Goal: Task Accomplishment & Management: Use online tool/utility

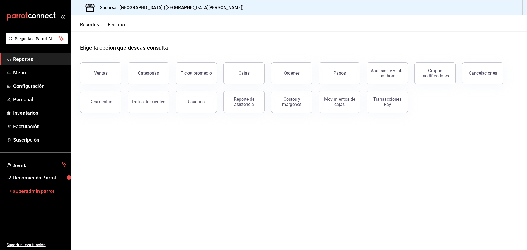
click at [47, 189] on span "superadmin parrot" at bounding box center [40, 190] width 54 height 7
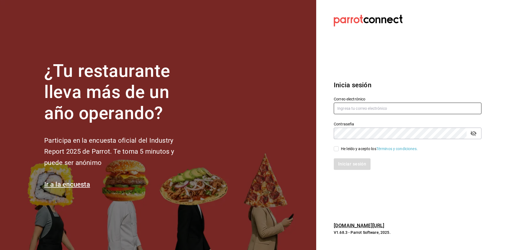
click at [351, 111] on input "text" at bounding box center [408, 109] width 148 height 12
click at [343, 111] on input "text" at bounding box center [408, 109] width 148 height 12
paste input "[EMAIL_ADDRESS][DOMAIN_NAME]"
type input "[EMAIL_ADDRESS][DOMAIN_NAME]"
drag, startPoint x: 338, startPoint y: 147, endPoint x: 338, endPoint y: 150, distance: 3.3
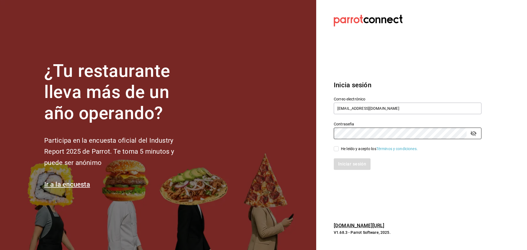
click at [338, 147] on input "He leído y acepto los Términos y condiciones." at bounding box center [336, 148] width 5 height 5
checkbox input "true"
click at [342, 167] on button "Iniciar sesión" at bounding box center [352, 164] width 37 height 12
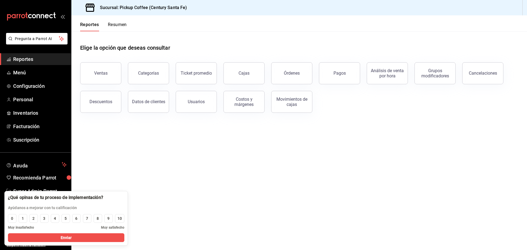
click at [295, 79] on button "Órdenes" at bounding box center [291, 73] width 41 height 22
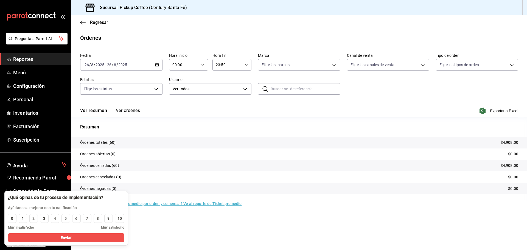
click at [278, 92] on input "text" at bounding box center [306, 88] width 70 height 11
click at [159, 66] on div "2025-08-26 26 / 8 / 2025 - 2025-08-26 26 / 8 / 2025" at bounding box center [121, 65] width 82 height 12
click at [96, 94] on span "Ayer" at bounding box center [106, 94] width 43 height 6
click at [130, 109] on button "Ver órdenes" at bounding box center [128, 112] width 24 height 9
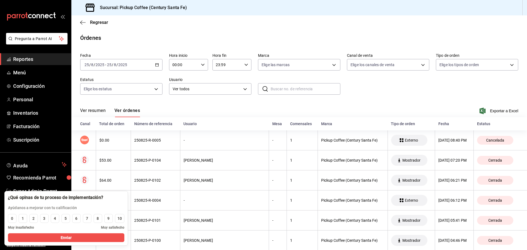
click at [295, 93] on input "text" at bounding box center [306, 88] width 70 height 11
type input "41657"
drag, startPoint x: 284, startPoint y: 90, endPoint x: 255, endPoint y: 91, distance: 29.1
click at [255, 91] on div "Fecha 2025-08-25 25 / 8 / 2025 - 2025-08-25 25 / 8 / 2025 Hora inicio 00:00 Hor…" at bounding box center [299, 76] width 438 height 51
click at [157, 64] on icon "button" at bounding box center [157, 65] width 4 height 4
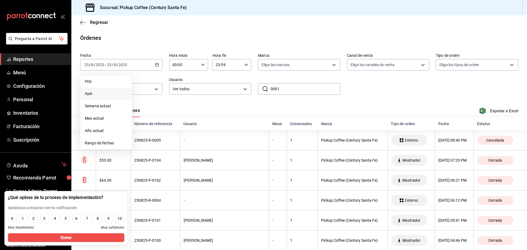
click at [101, 93] on span "Ayer" at bounding box center [106, 94] width 43 height 6
click at [298, 82] on div "Fecha 2025-08-25 25 / 8 / 2025 - 2025-08-25 25 / 8 / 2025 Hora inicio 00:00 Hor…" at bounding box center [299, 76] width 438 height 51
click at [291, 87] on input "0001" at bounding box center [306, 88] width 70 height 11
type input "0"
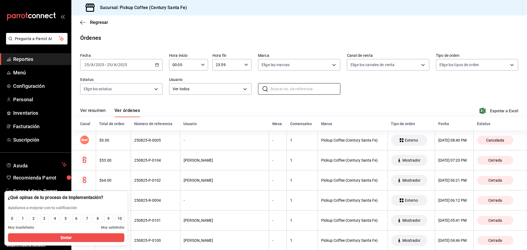
click at [155, 65] on \(Stroke\) "button" at bounding box center [156, 64] width 3 height 3
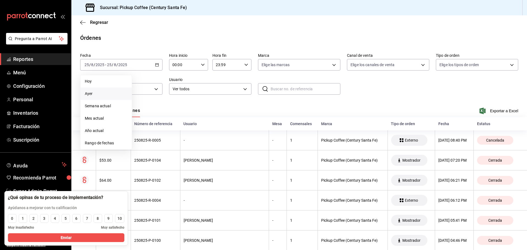
click at [93, 92] on span "Ayer" at bounding box center [106, 94] width 43 height 6
click at [289, 91] on input "text" at bounding box center [306, 88] width 70 height 11
type input "0001"
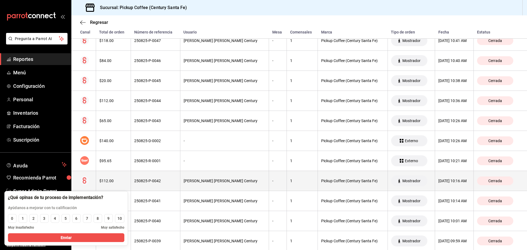
scroll to position [1098, 0]
